Goal: Information Seeking & Learning: Learn about a topic

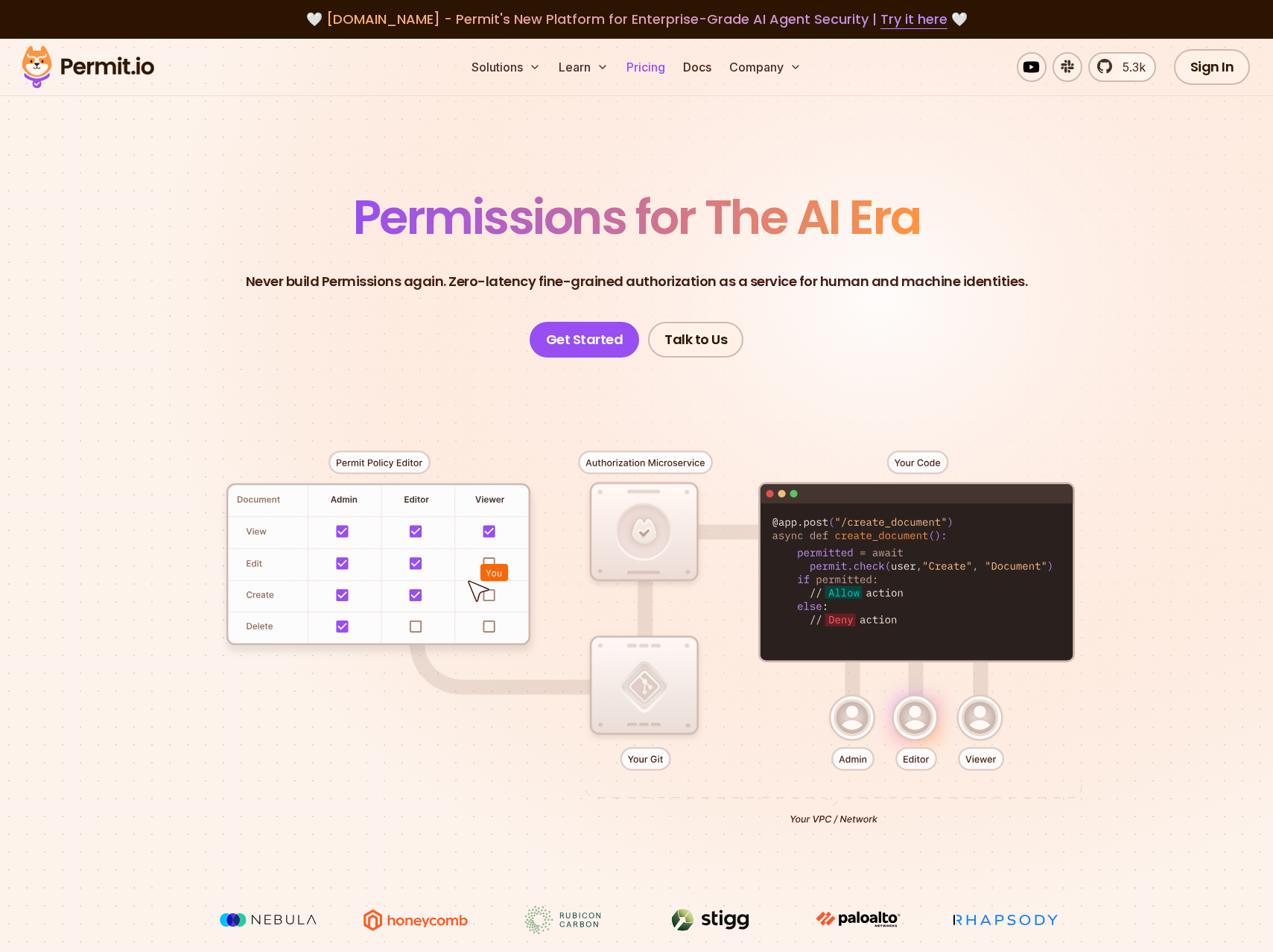
click at [636, 74] on link "Pricing" at bounding box center [646, 67] width 50 height 30
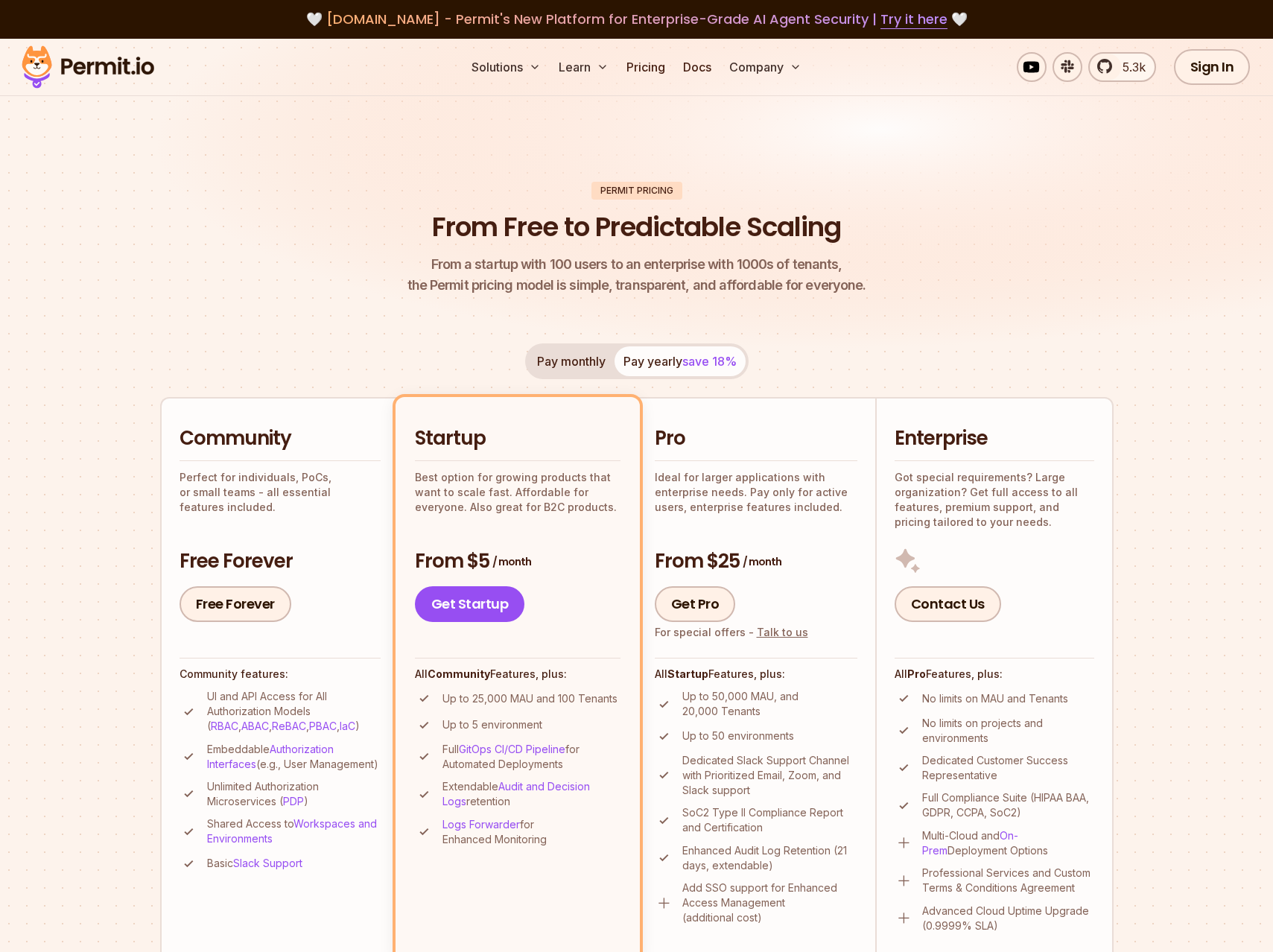
click at [120, 60] on img at bounding box center [88, 67] width 146 height 50
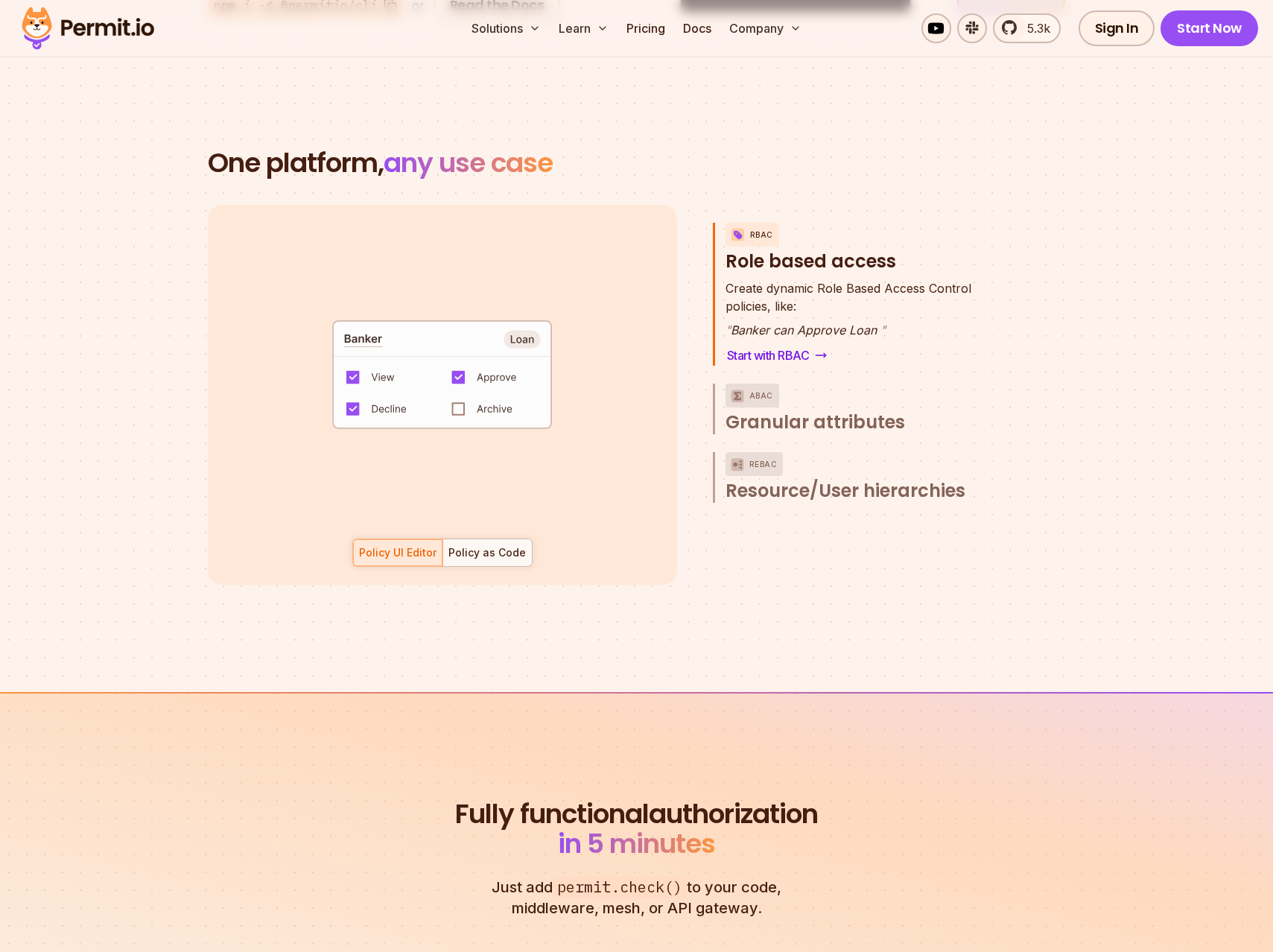
scroll to position [2070, 0]
click at [825, 479] on span "Resource/User hierarchies" at bounding box center [846, 491] width 240 height 24
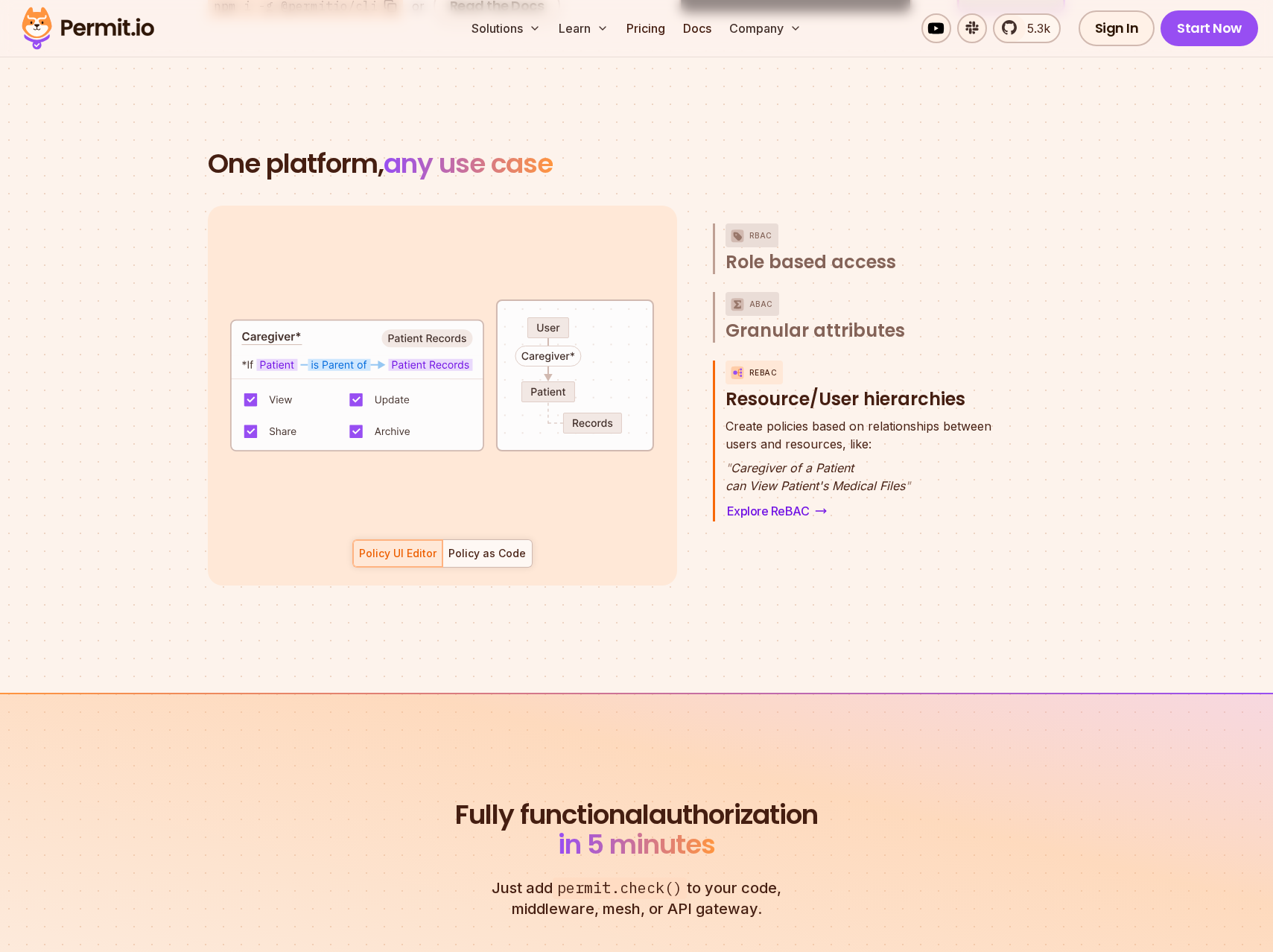
click at [409, 539] on div "Policy UI Editor Policy as Code" at bounding box center [442, 553] width 180 height 28
click at [473, 546] on div "Policy as Code" at bounding box center [487, 553] width 78 height 15
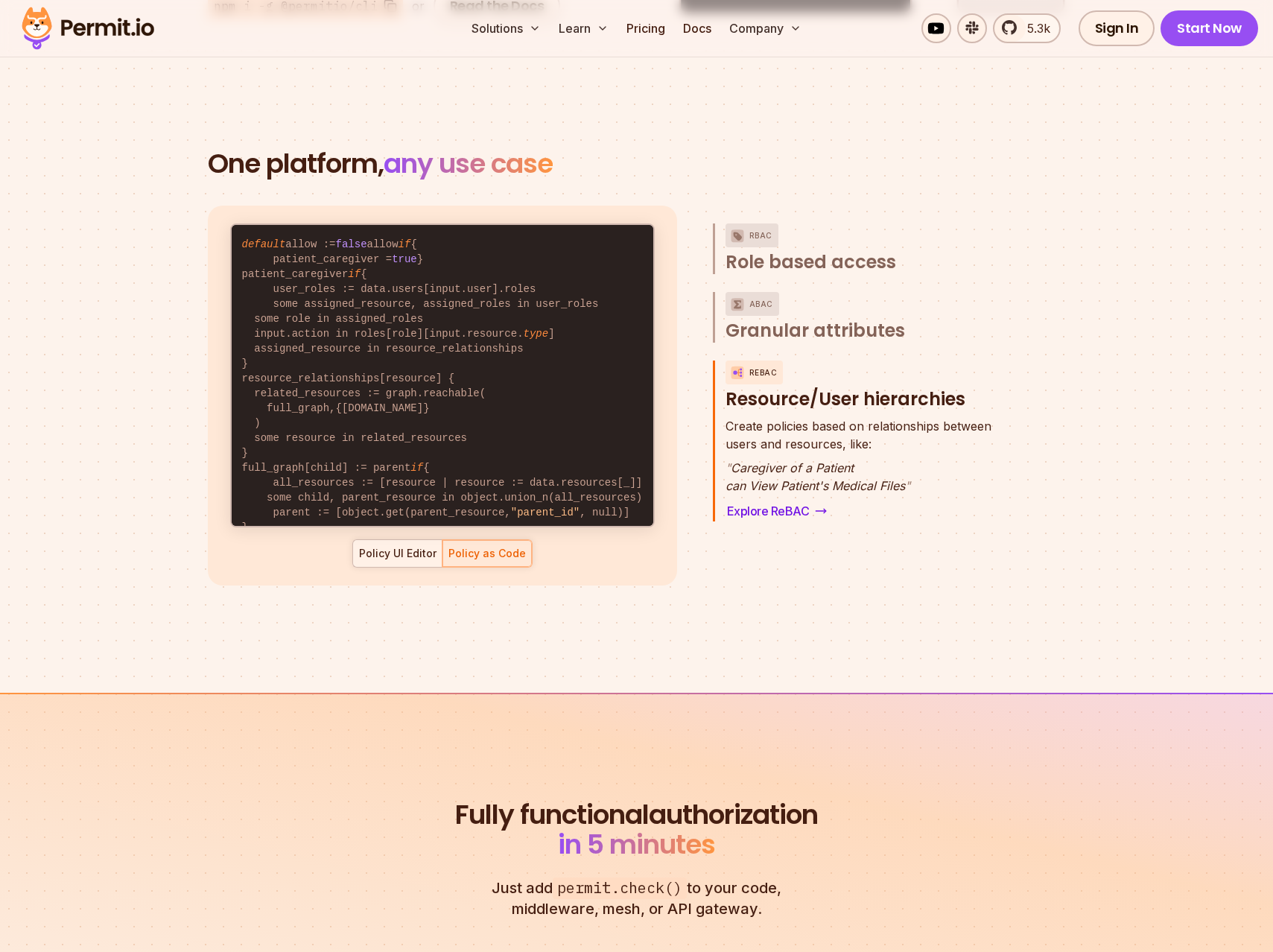
click at [407, 546] on div "Policy UI Editor" at bounding box center [397, 553] width 78 height 15
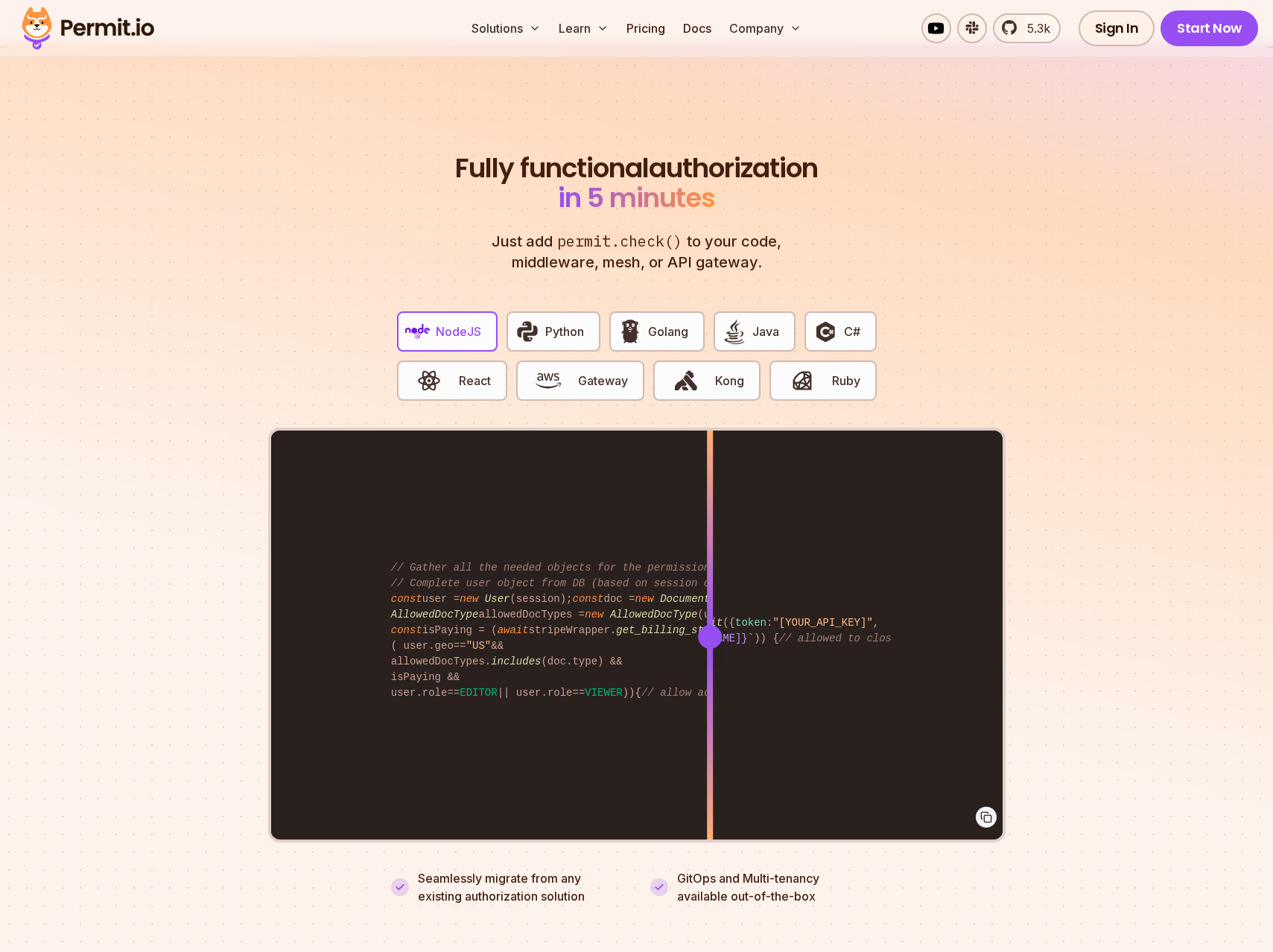
scroll to position [2736, 0]
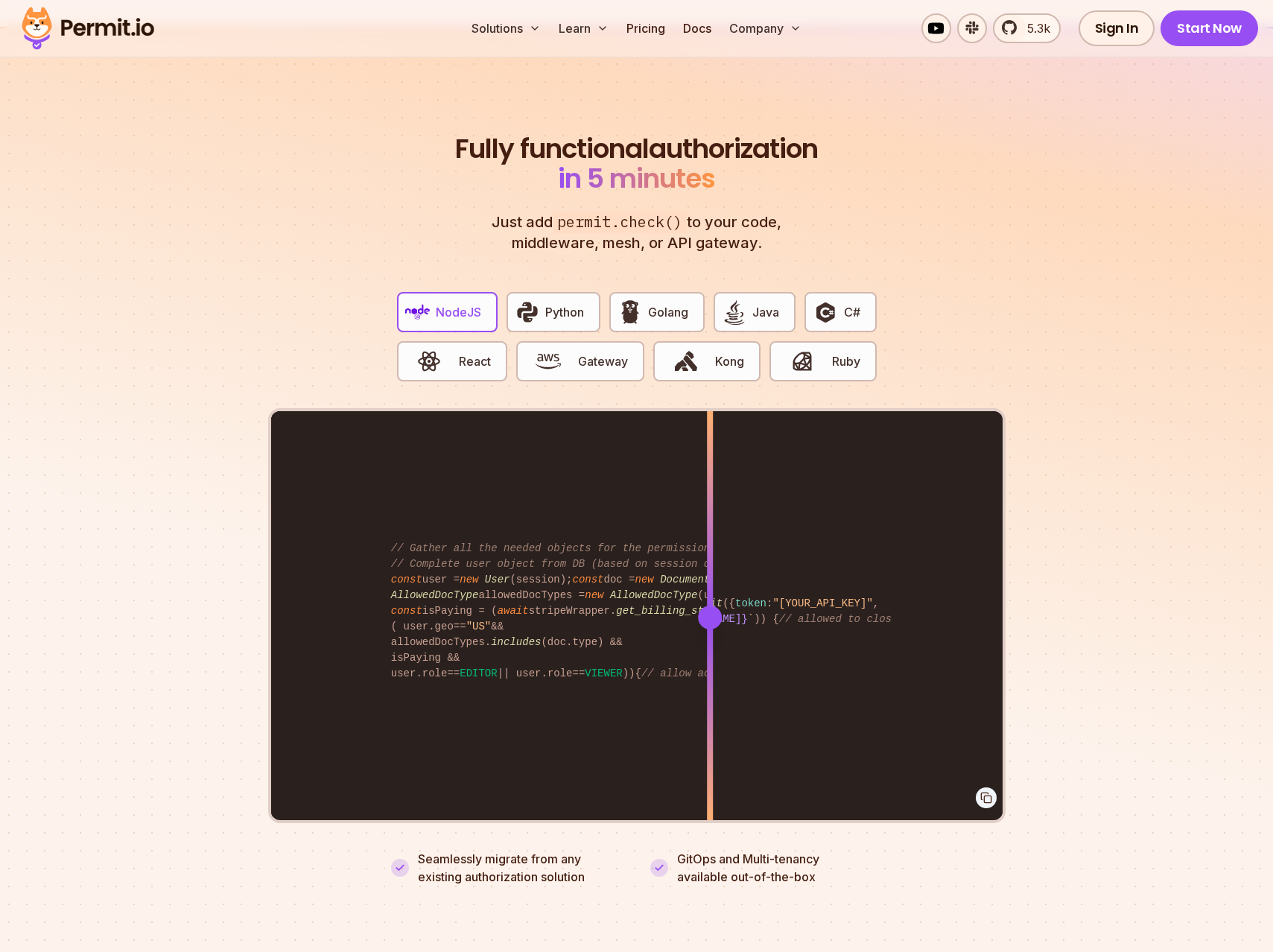
click at [440, 303] on span "NodeJS" at bounding box center [458, 312] width 46 height 18
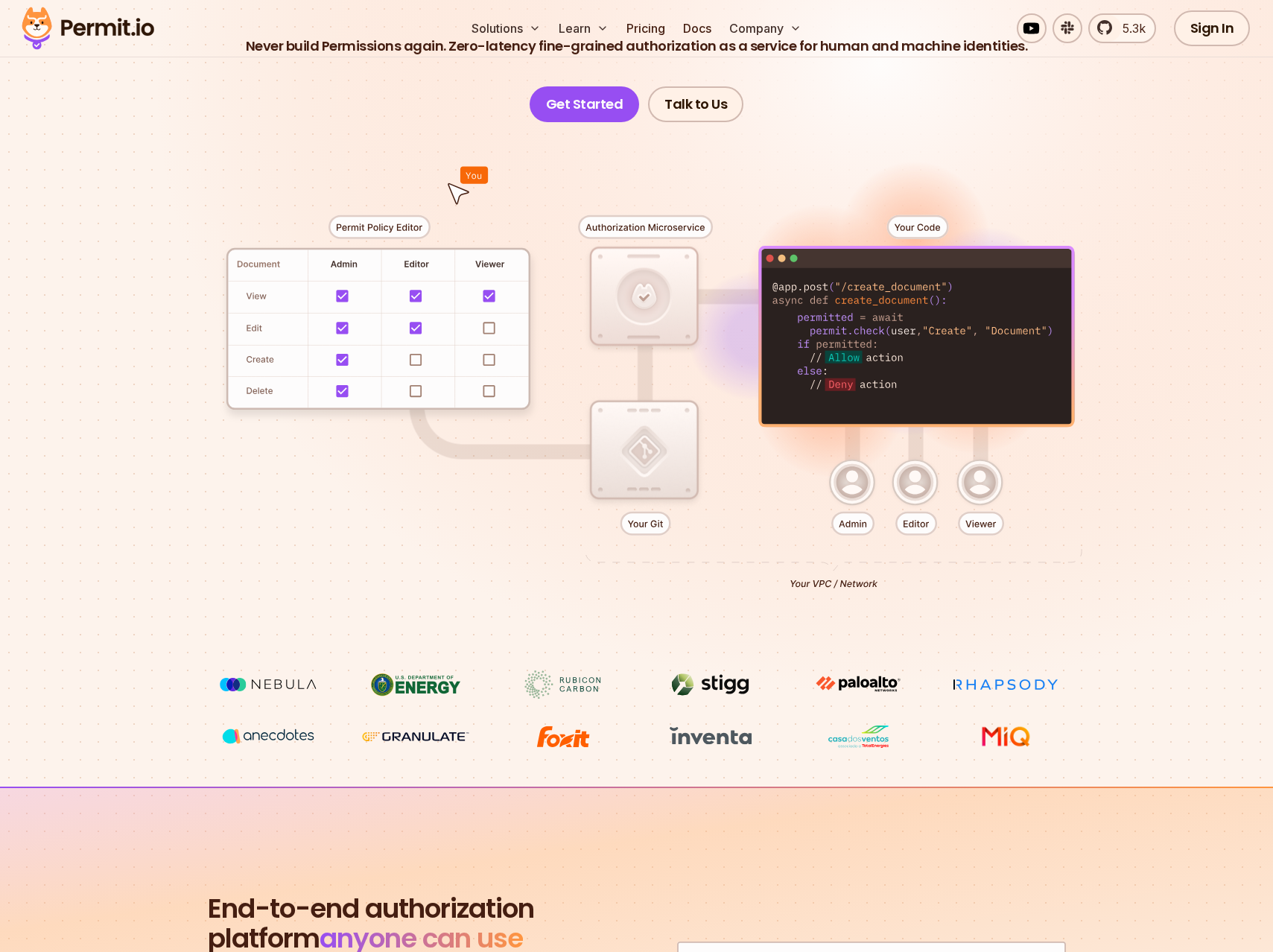
scroll to position [0, 0]
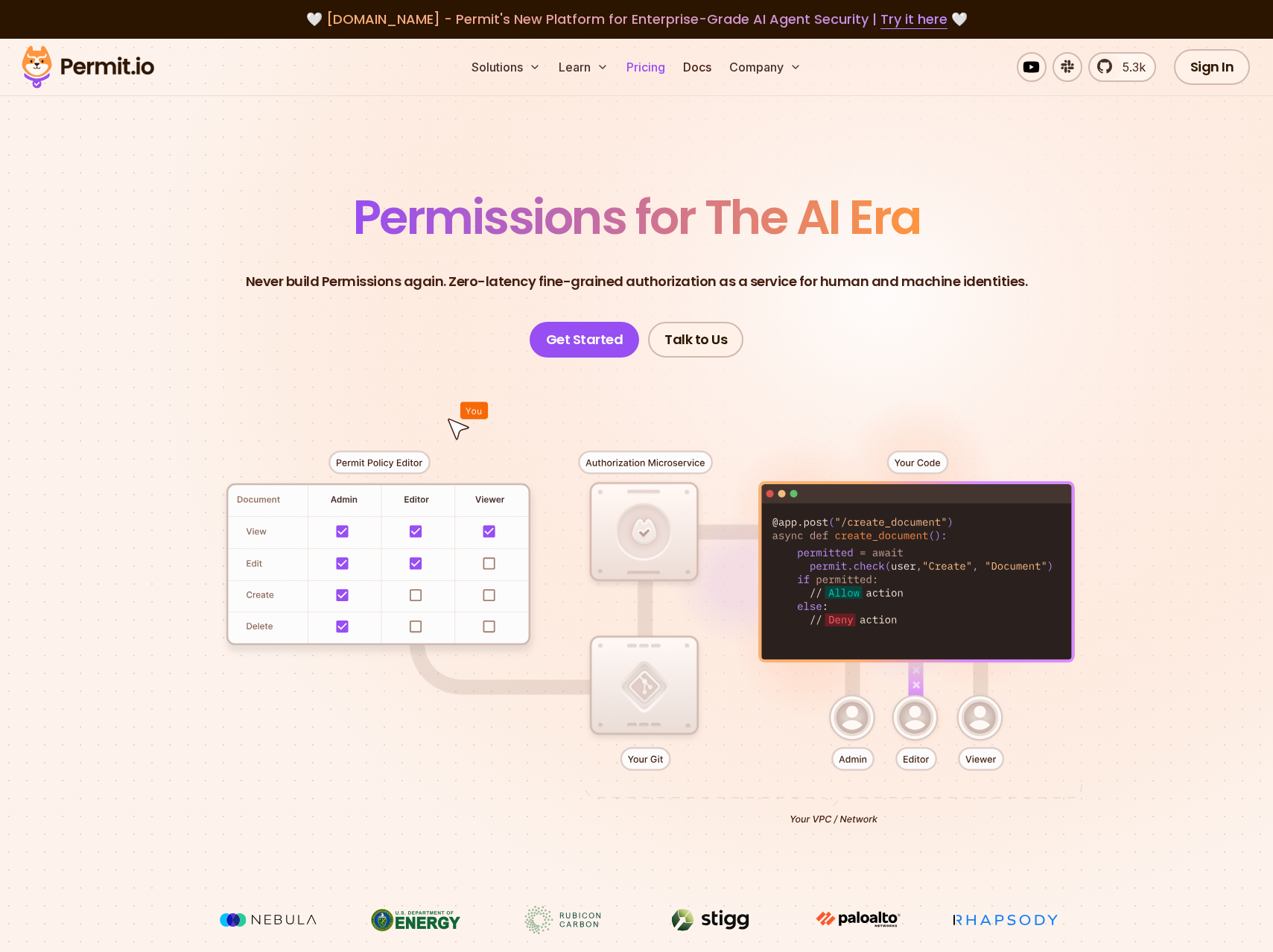
click at [622, 69] on link "Pricing" at bounding box center [646, 67] width 50 height 30
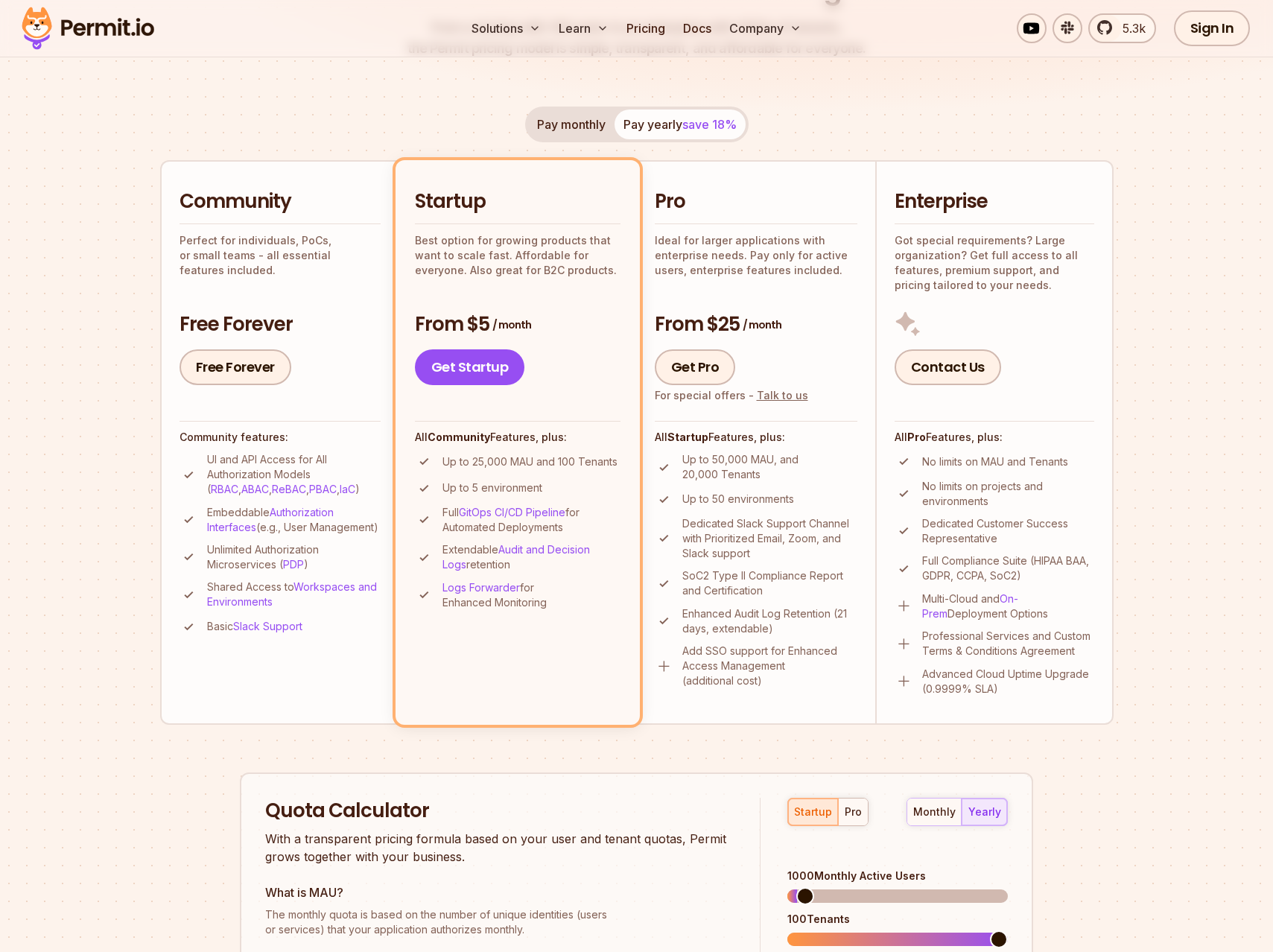
scroll to position [237, 0]
click at [567, 466] on p "Up to 25,000 MAU and 100 Tenants" at bounding box center [531, 461] width 175 height 15
click at [681, 217] on div "Pro Ideal for larger applications with enterprise needs. Pay only for active us…" at bounding box center [756, 232] width 203 height 89
click at [698, 475] on p "Up to 50,000 MAU, and 20,000 Tenants" at bounding box center [770, 466] width 175 height 30
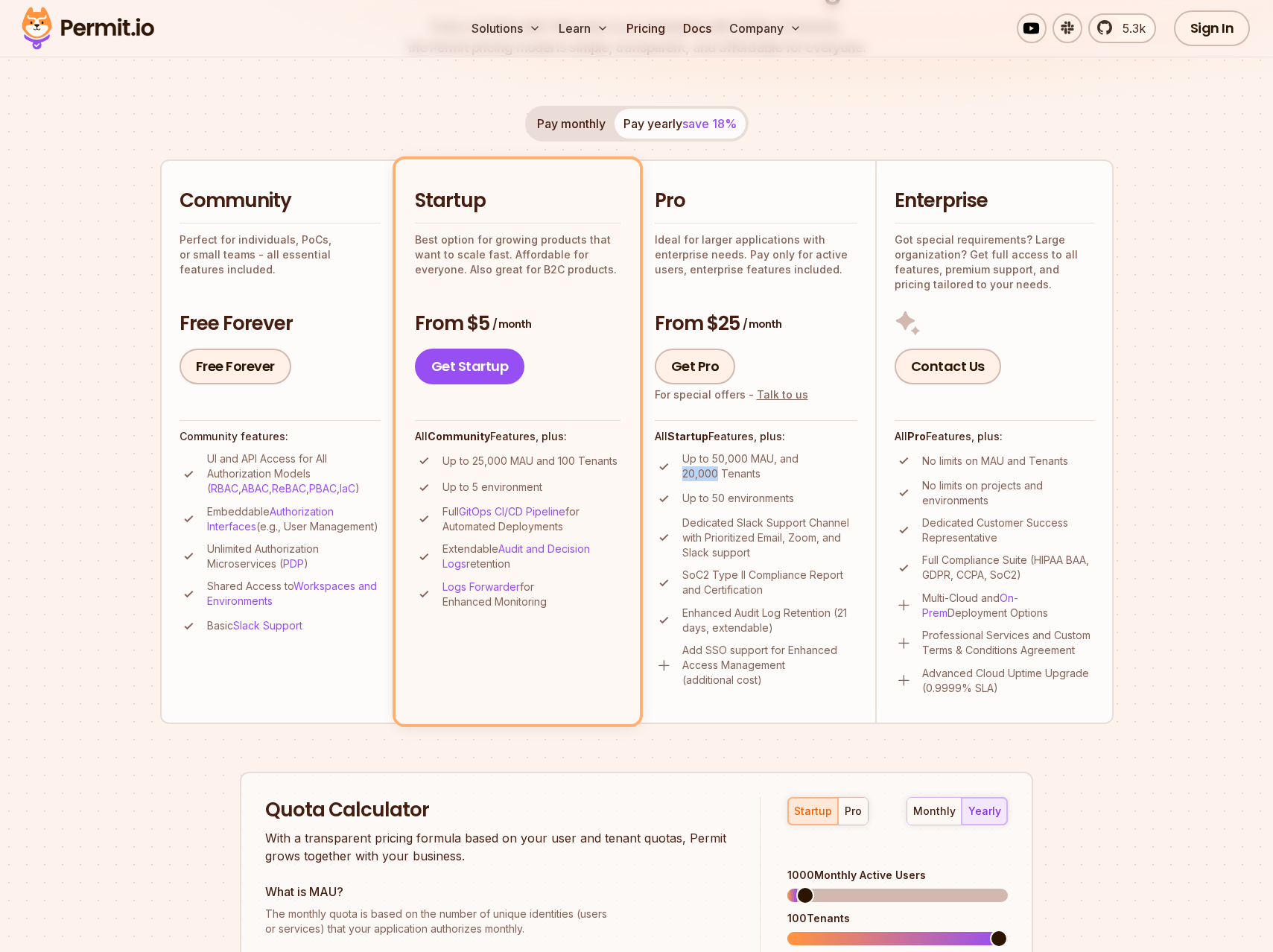
click at [698, 475] on p "Up to 50,000 MAU, and 20,000 Tenants" at bounding box center [770, 466] width 175 height 30
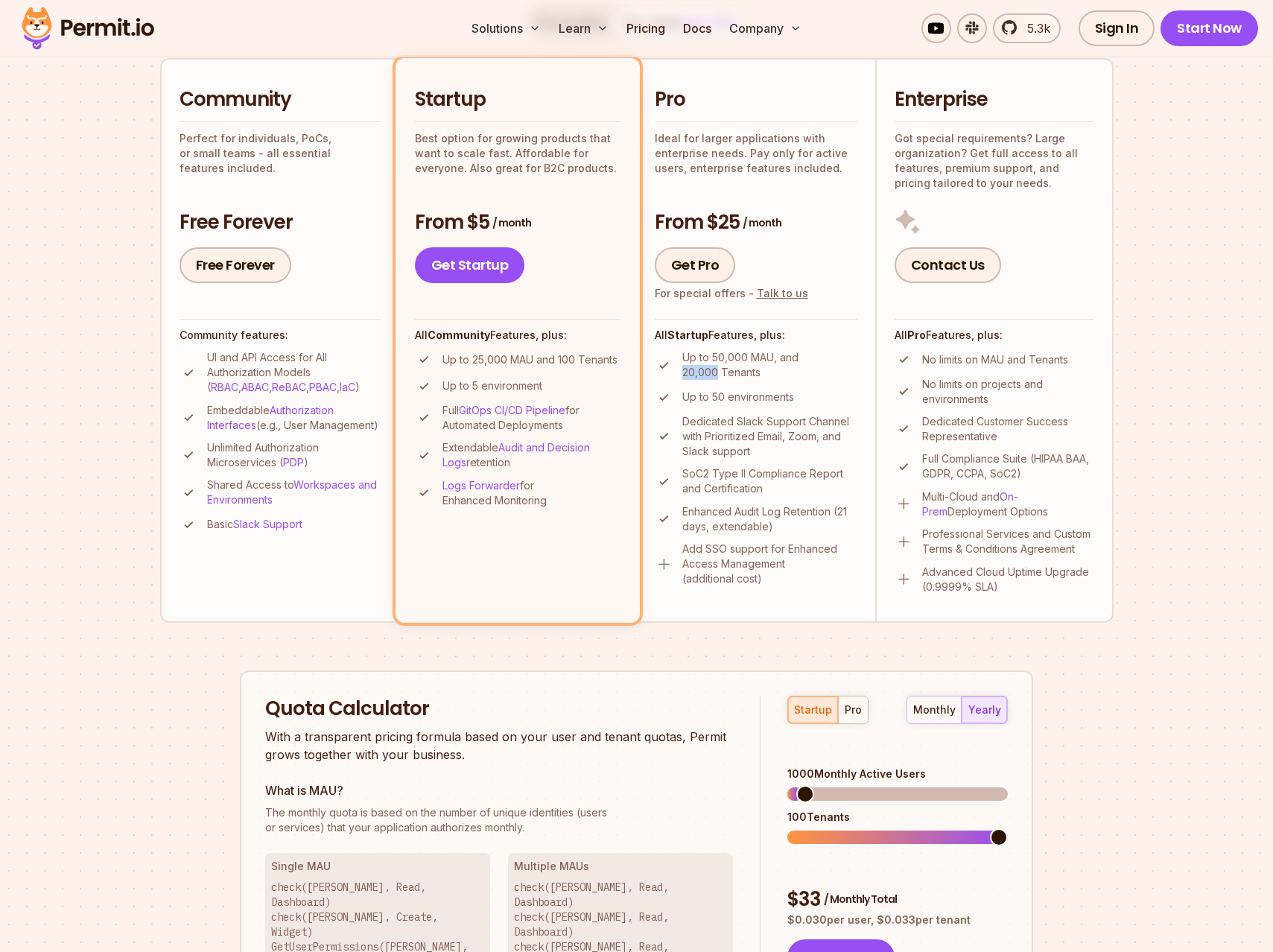
scroll to position [307, 0]
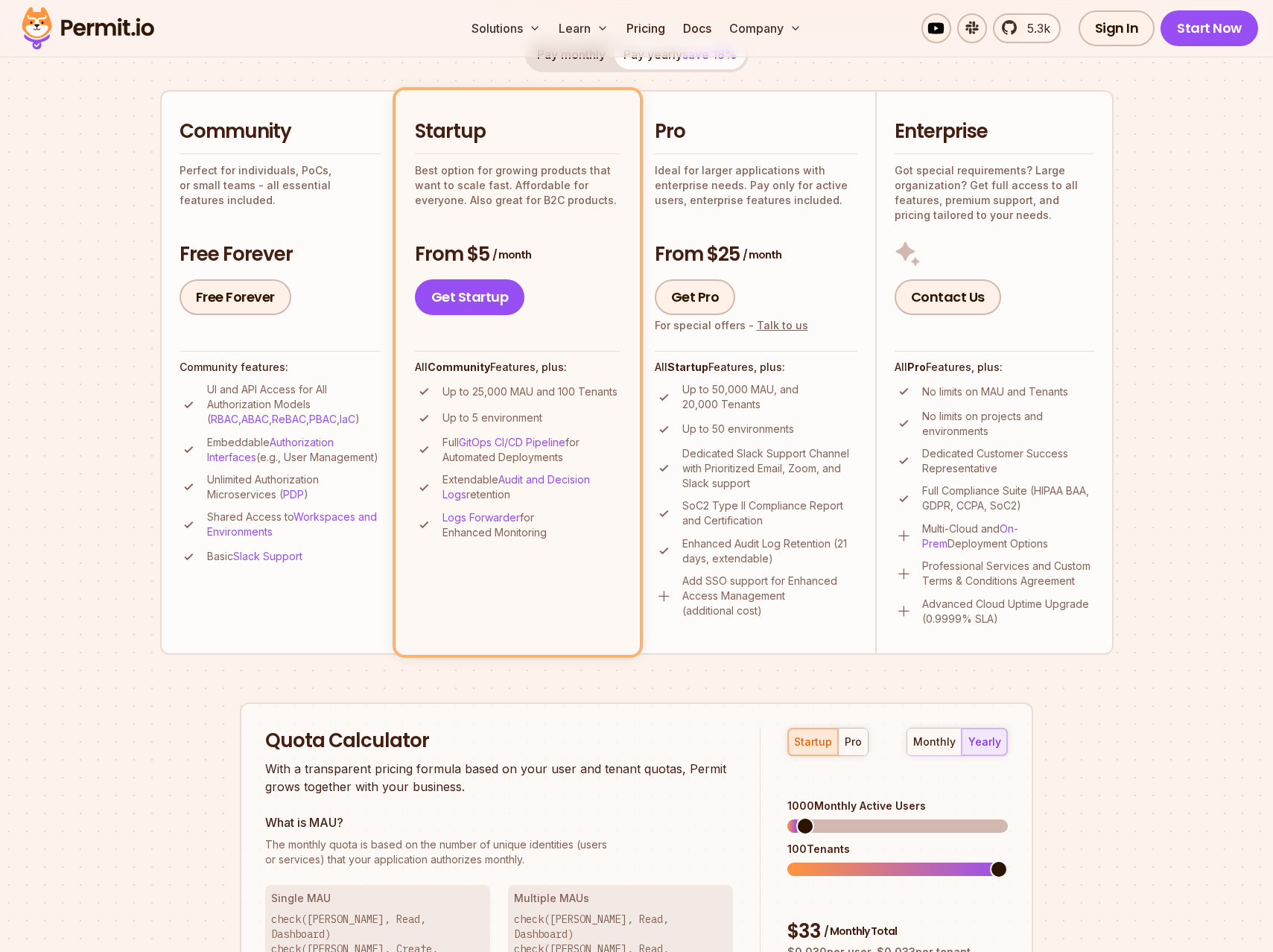
click at [768, 120] on h2 "Pro" at bounding box center [756, 131] width 203 height 26
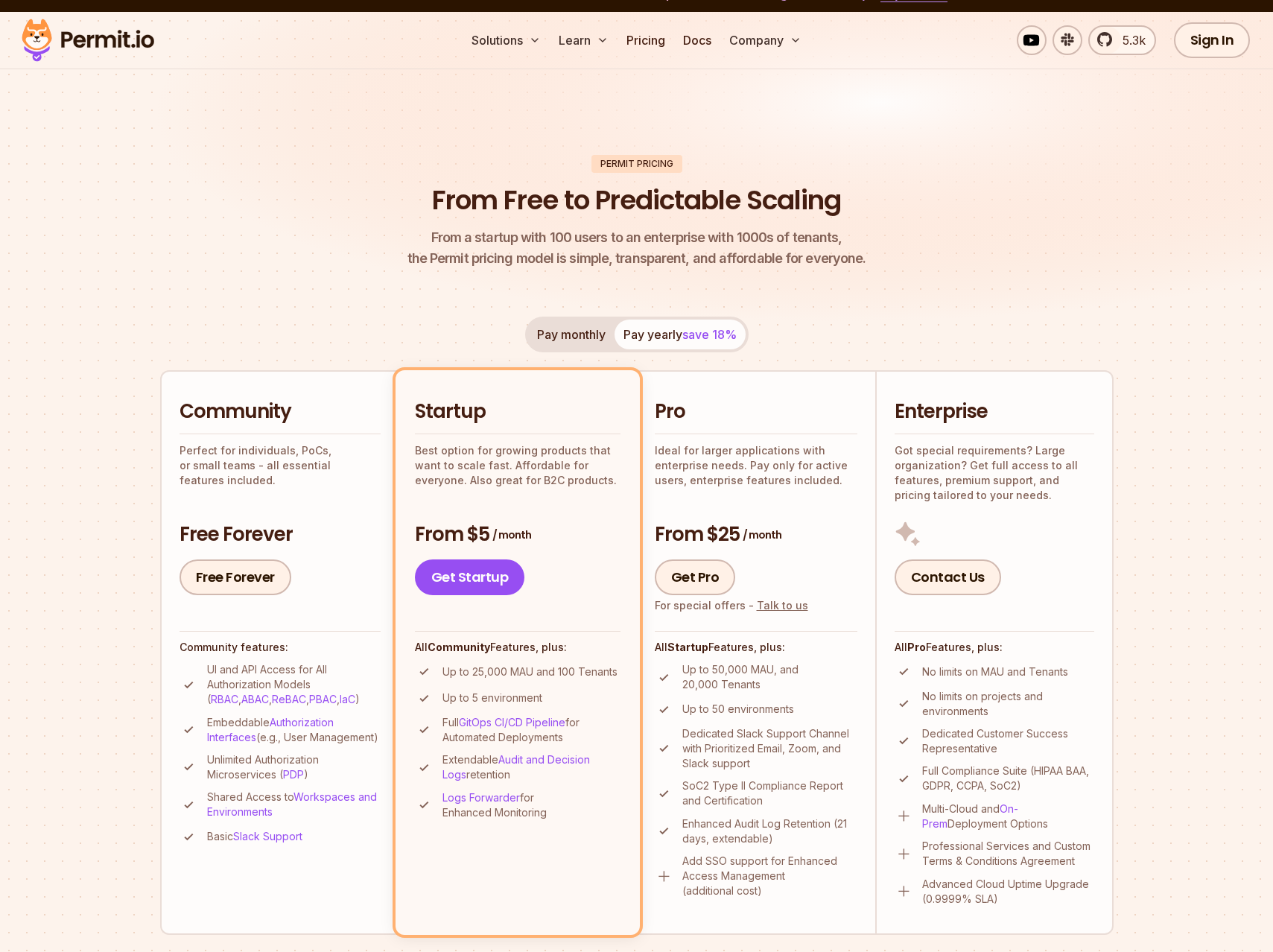
scroll to position [0, 0]
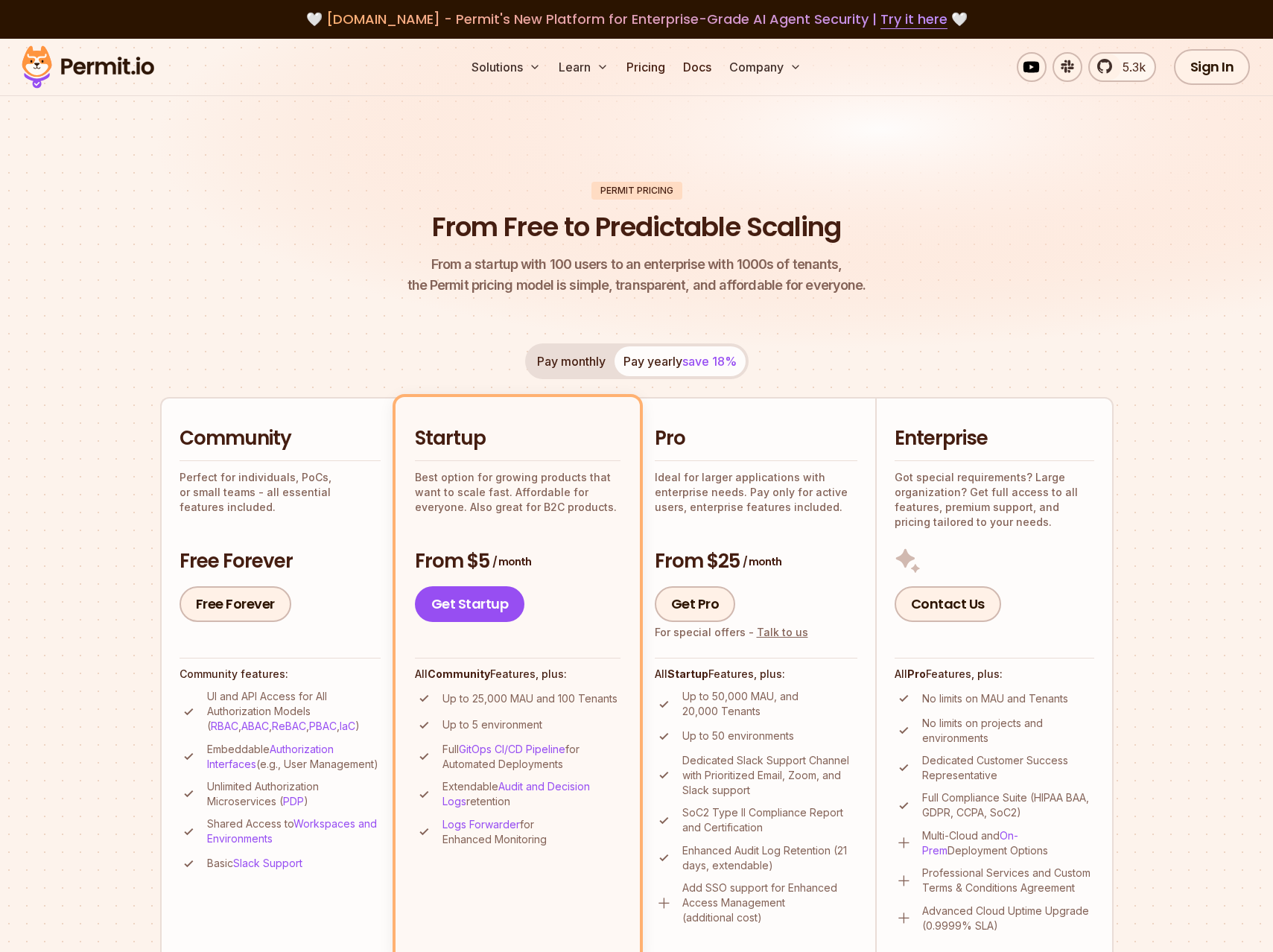
click at [574, 363] on button "Pay monthly" at bounding box center [571, 361] width 87 height 30
click at [666, 354] on button "Pay yearly save 18%" at bounding box center [680, 361] width 132 height 30
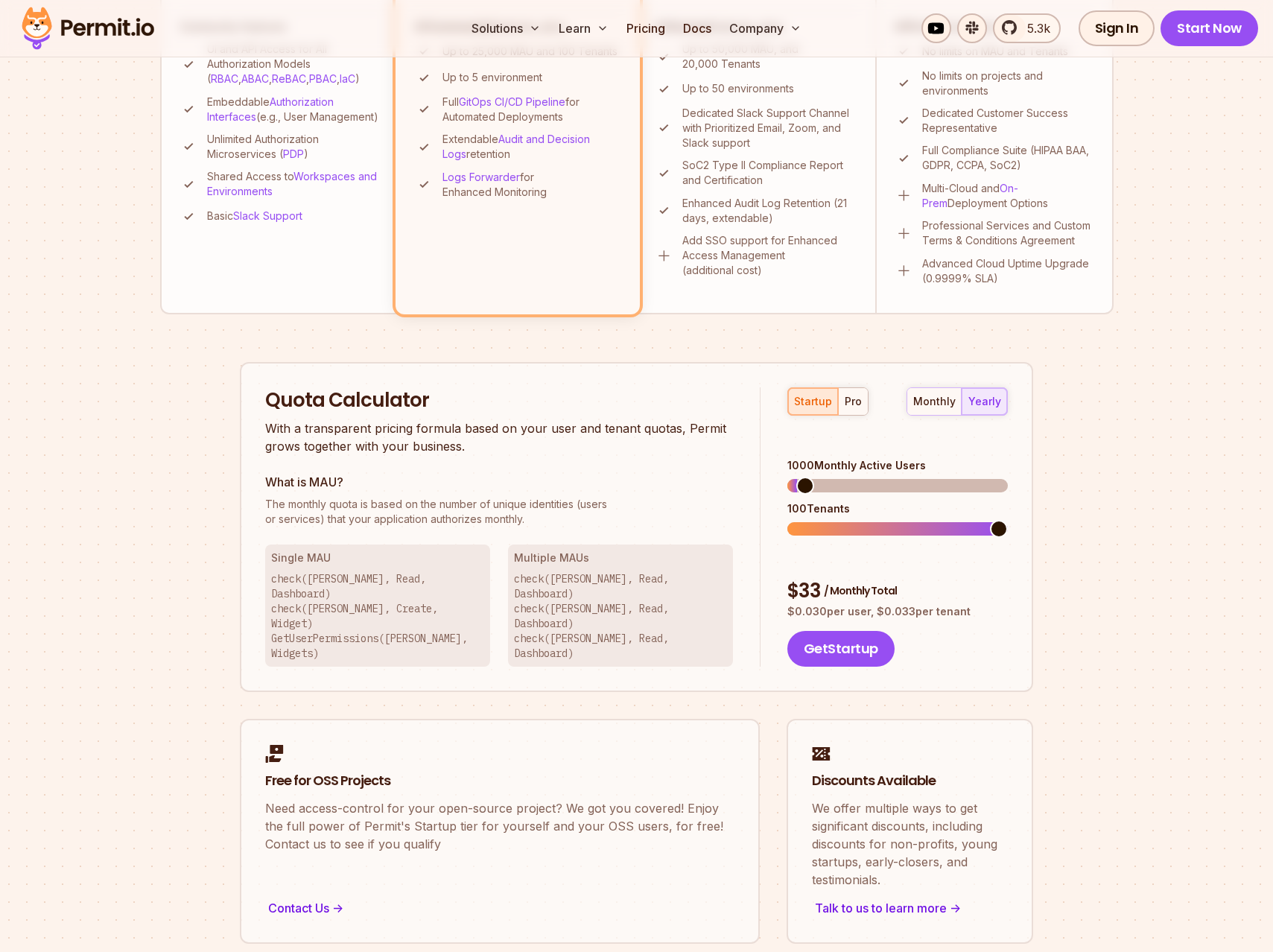
scroll to position [649, 0]
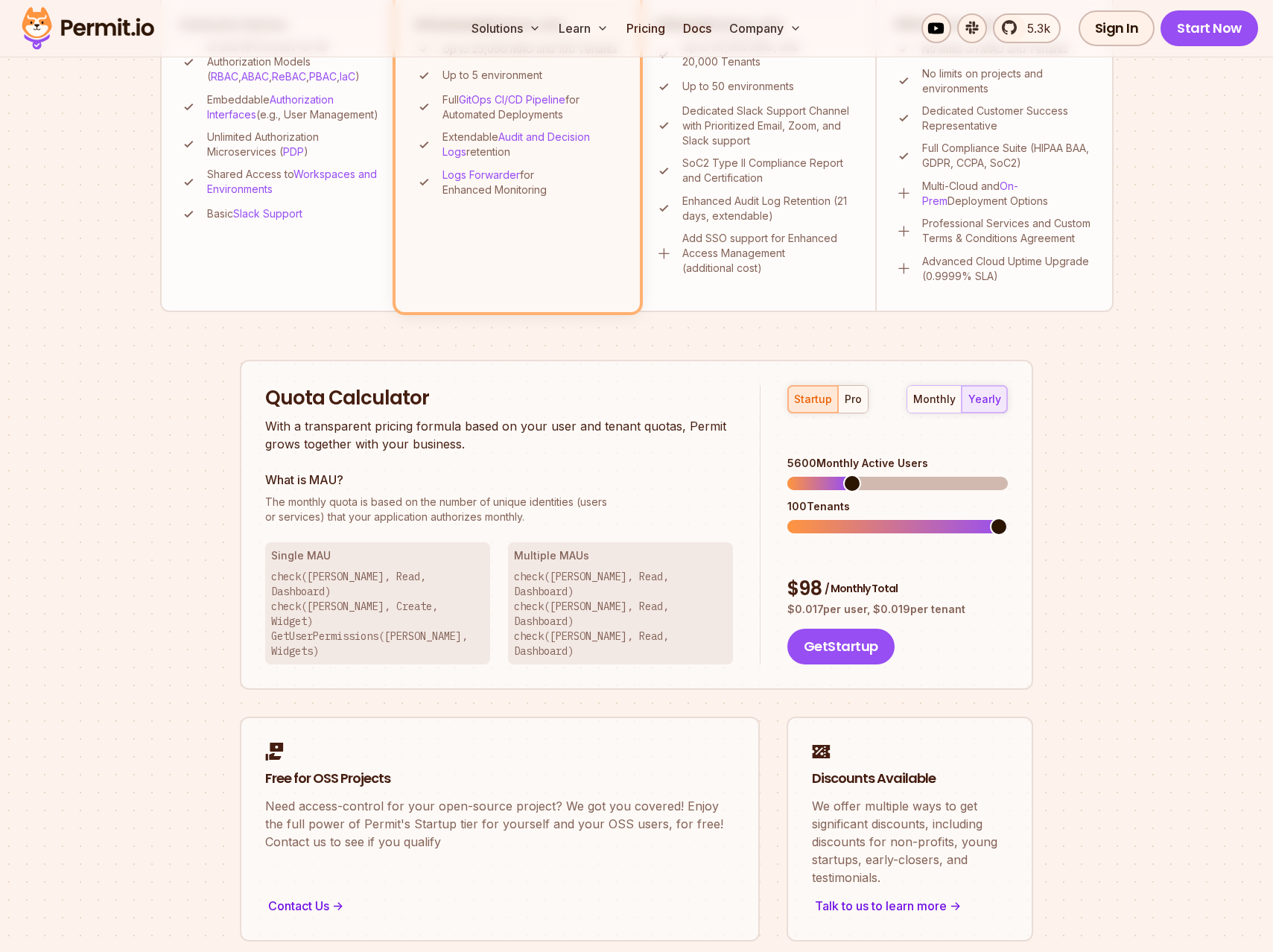
click at [847, 475] on span at bounding box center [852, 484] width 18 height 18
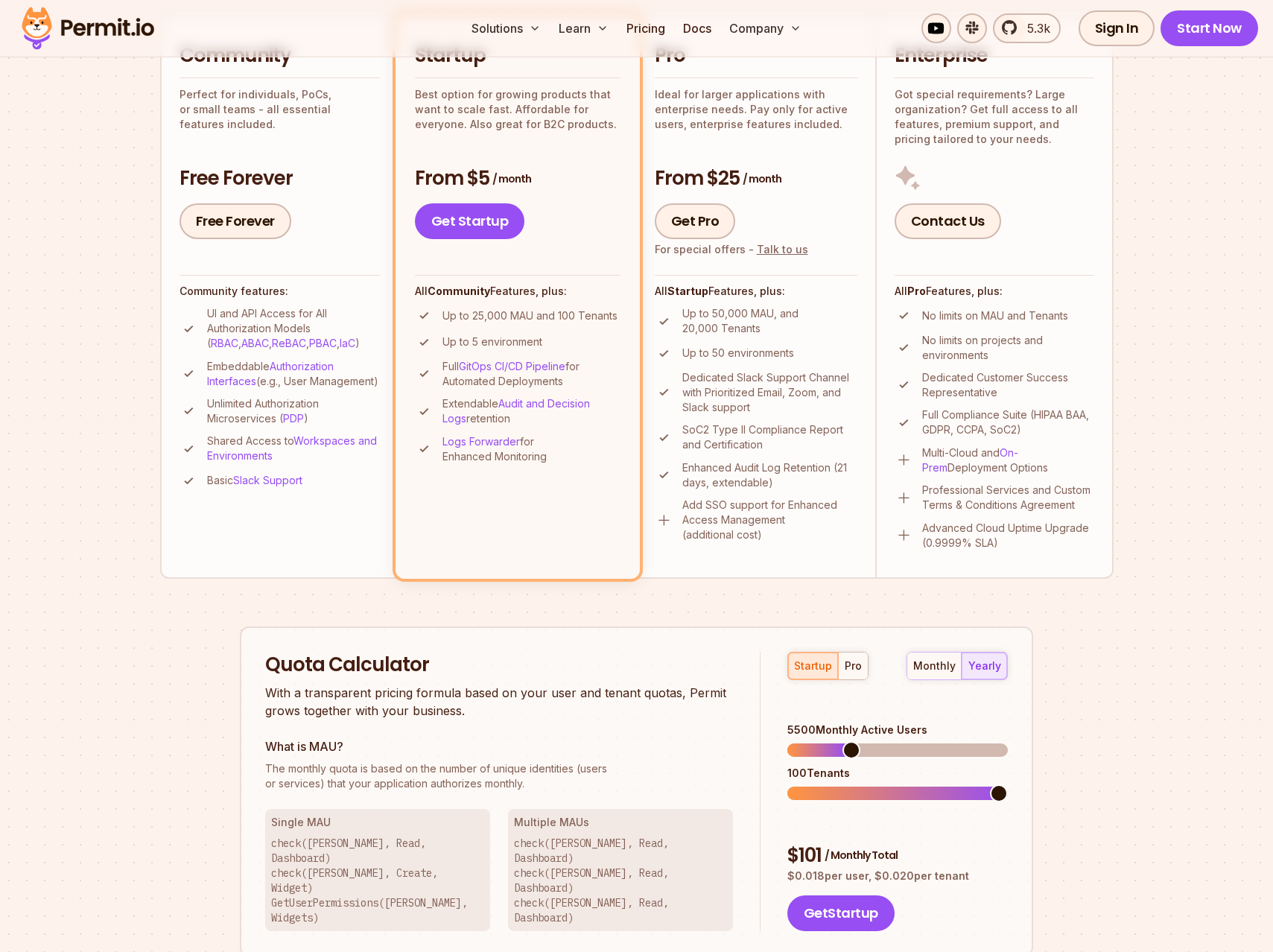
scroll to position [346, 0]
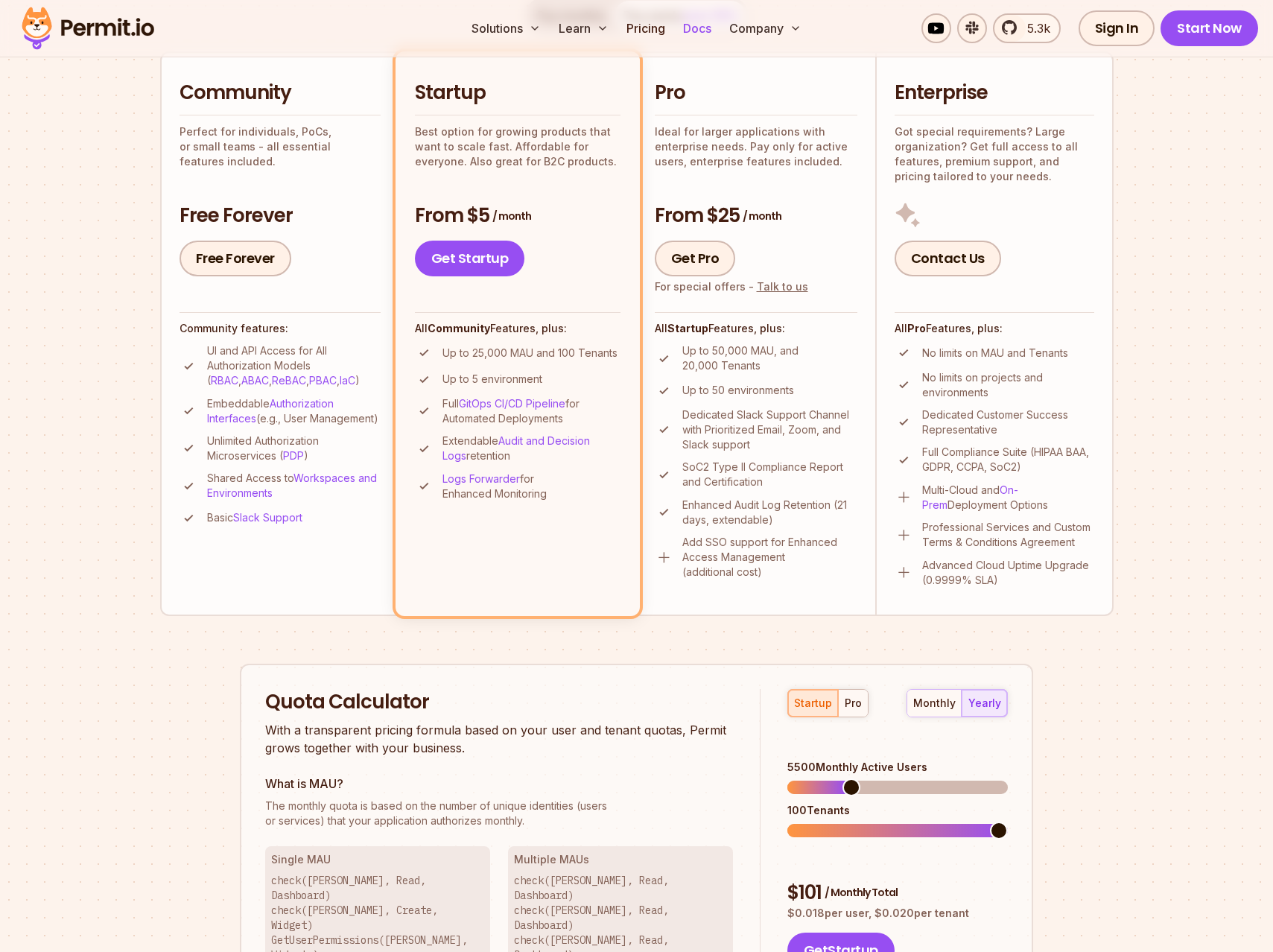
click at [704, 36] on link "Docs" at bounding box center [698, 28] width 40 height 30
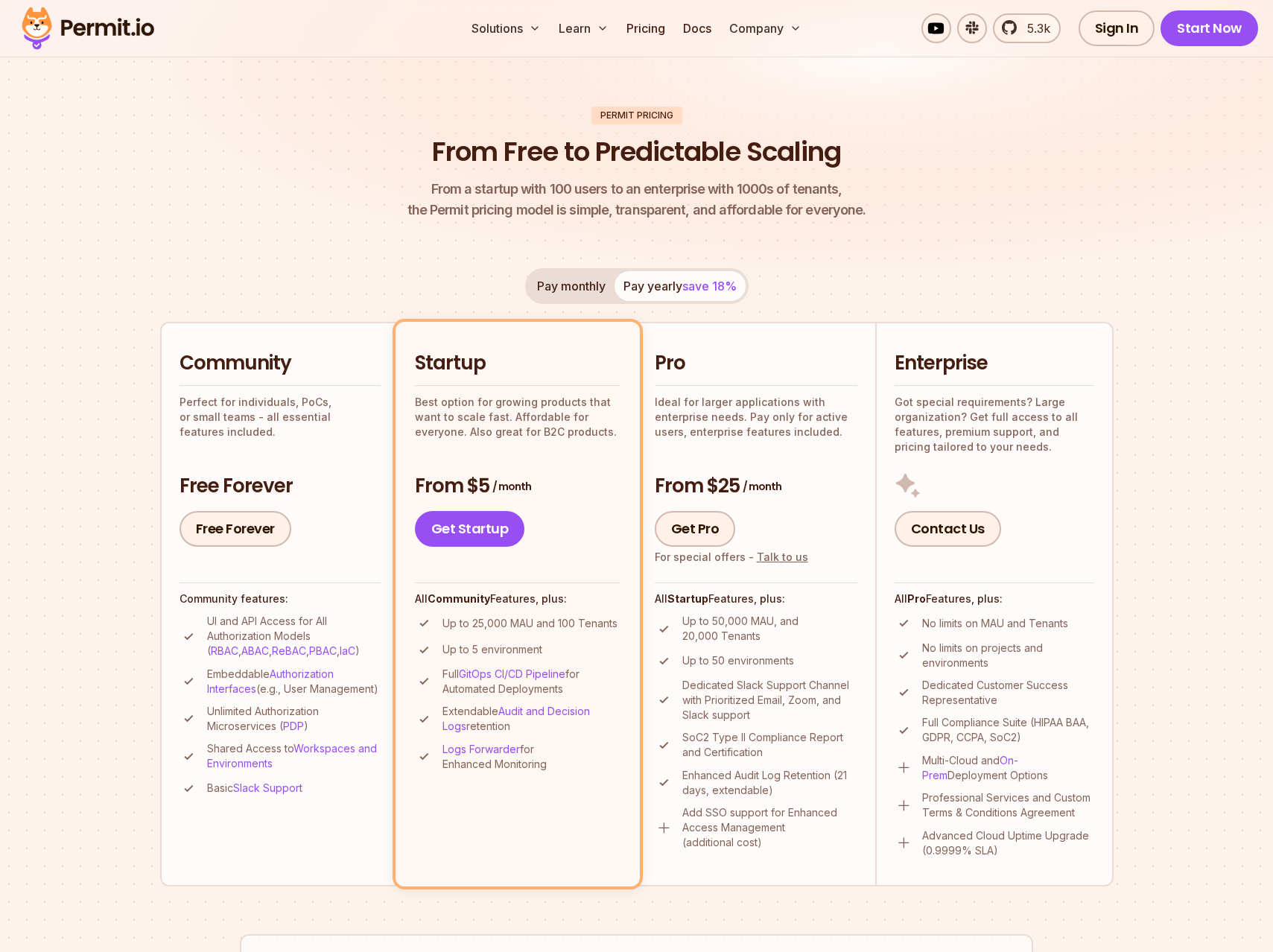
scroll to position [0, 0]
